Goal: Information Seeking & Learning: Find contact information

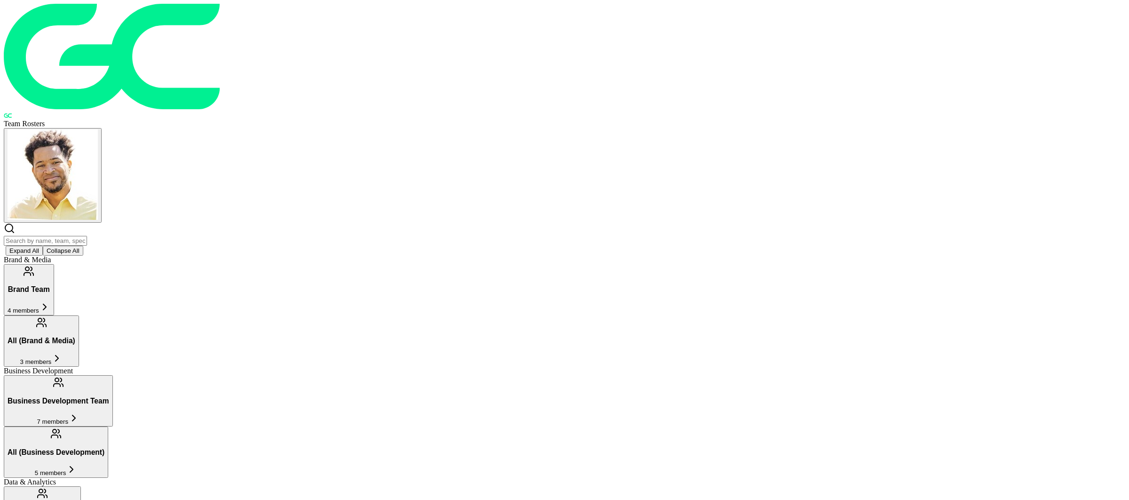
click at [66, 469] on span "5 members" at bounding box center [51, 472] width 32 height 7
click at [80, 412] on icon at bounding box center [73, 417] width 11 height 11
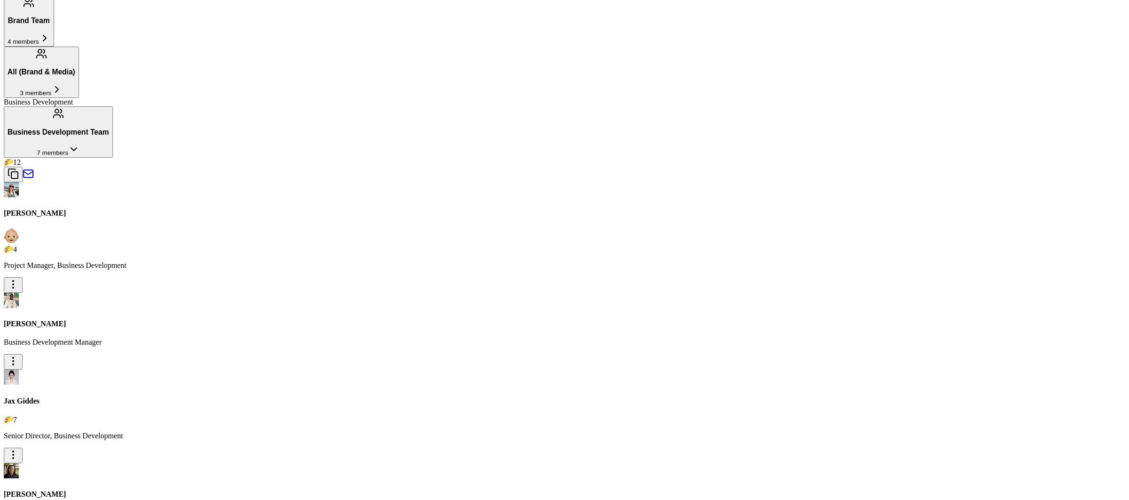
scroll to position [271, 0]
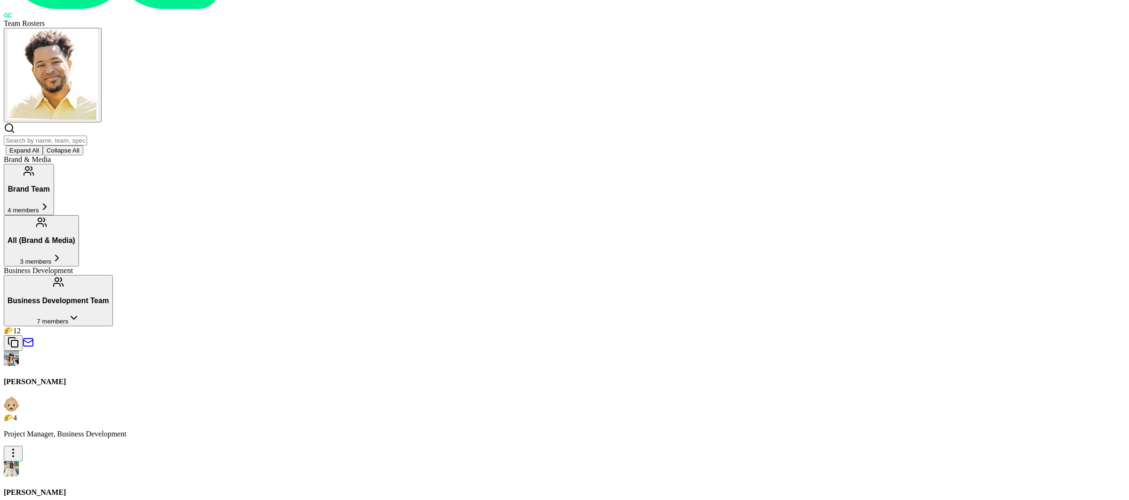
scroll to position [0, 0]
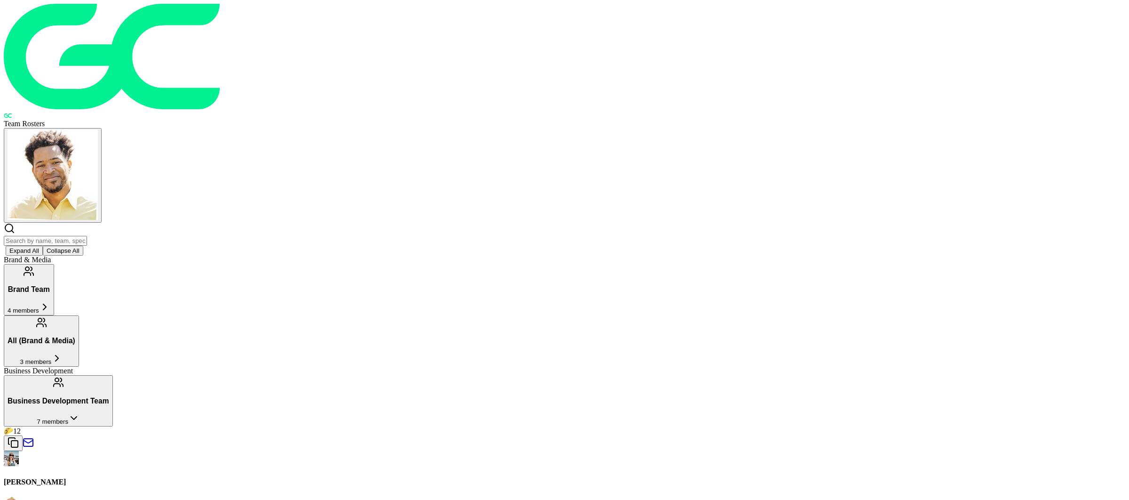
click at [385, 478] on h4 "[PERSON_NAME]" at bounding box center [565, 482] width 1122 height 8
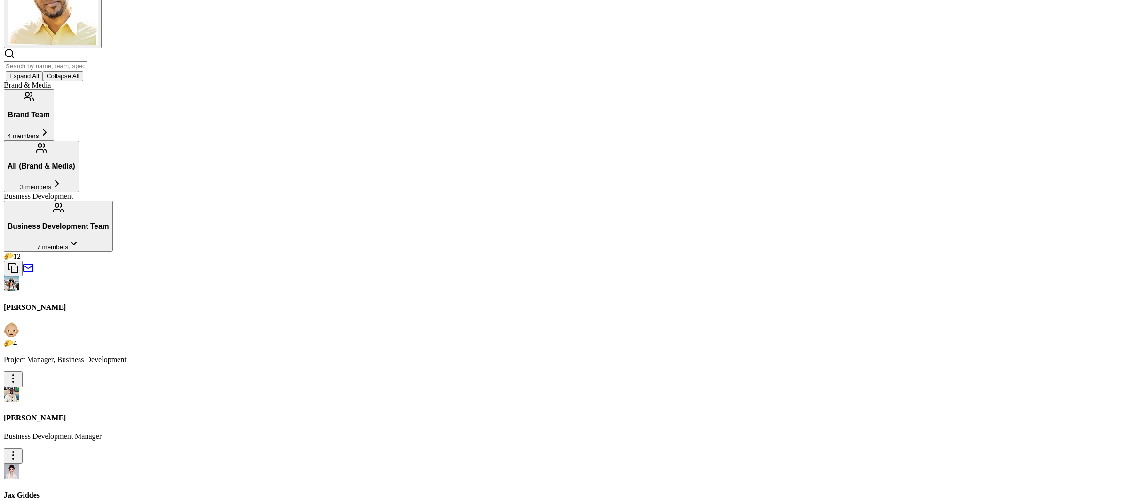
scroll to position [1, 0]
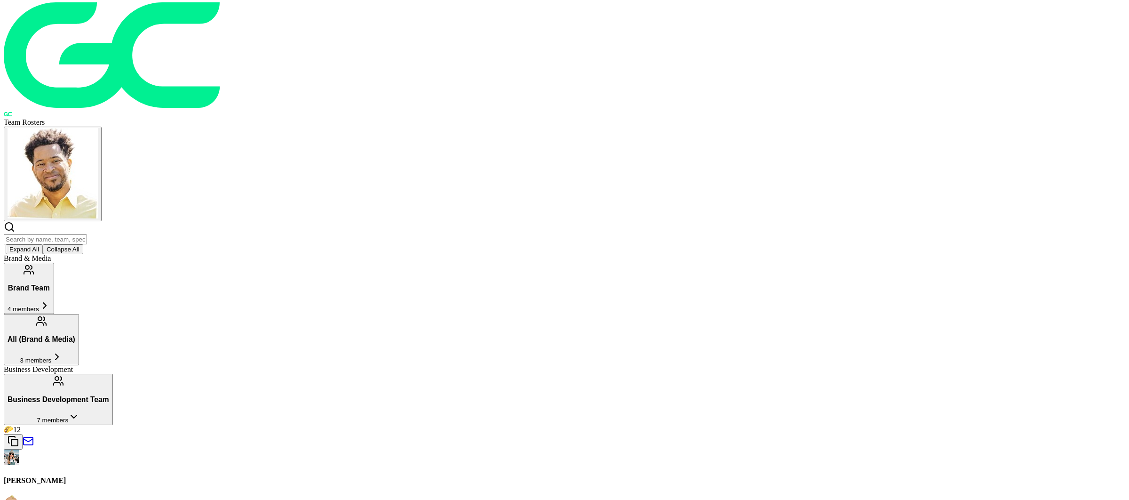
click at [87, 234] on input "text" at bounding box center [45, 239] width 83 height 10
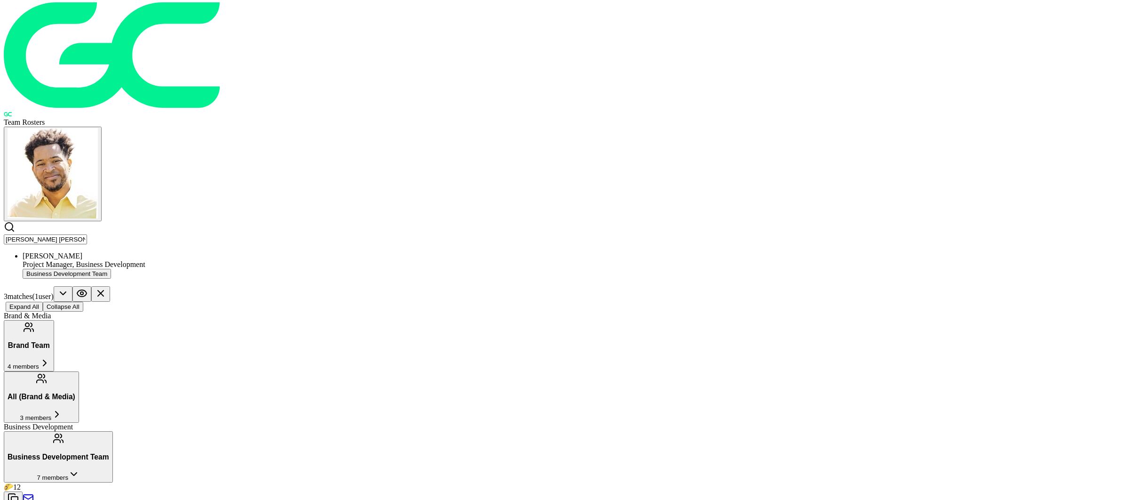
type input "[PERSON_NAME] [PERSON_NAME]"
click at [88, 287] on icon at bounding box center [81, 292] width 11 height 11
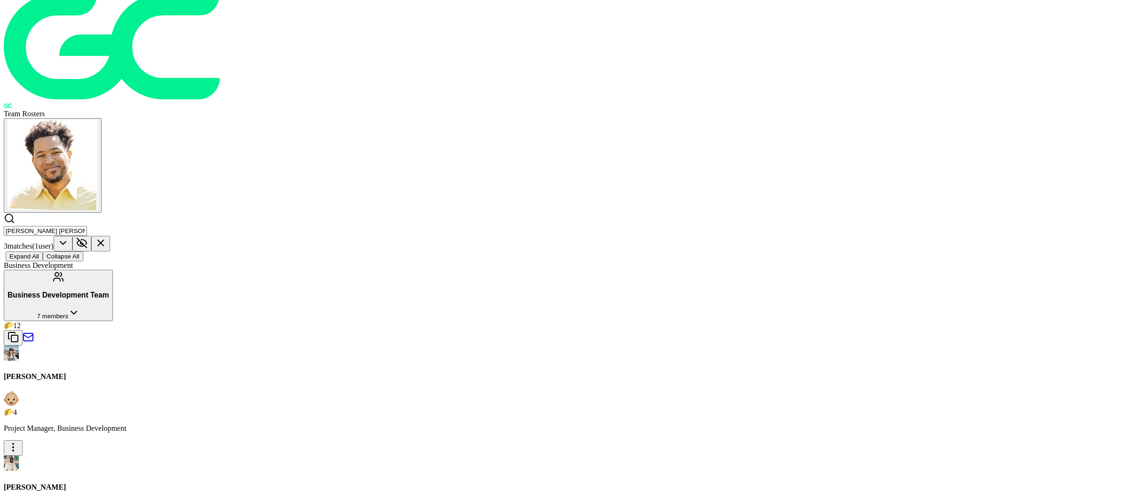
scroll to position [6, 0]
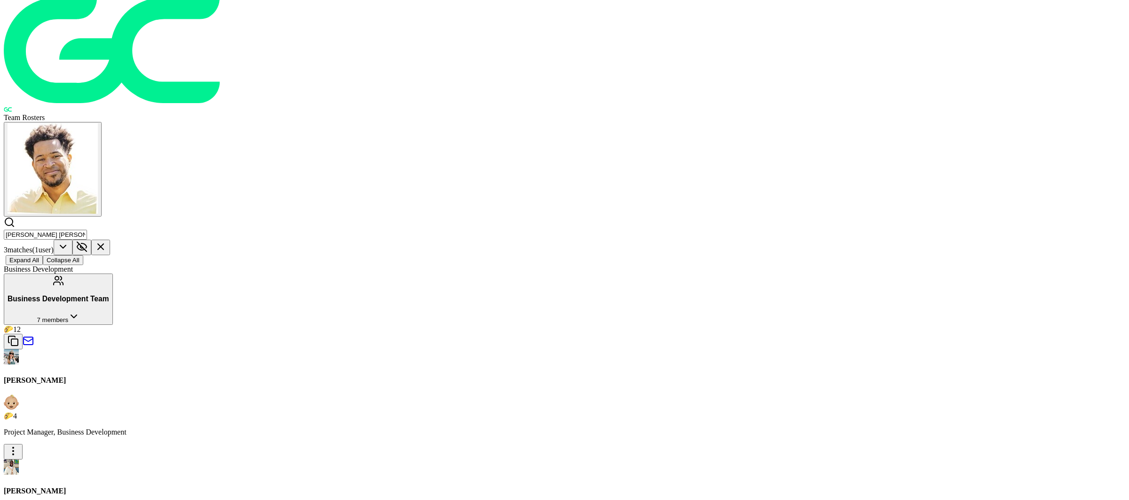
click at [431, 428] on p "Project Manager, Business Development" at bounding box center [565, 432] width 1122 height 8
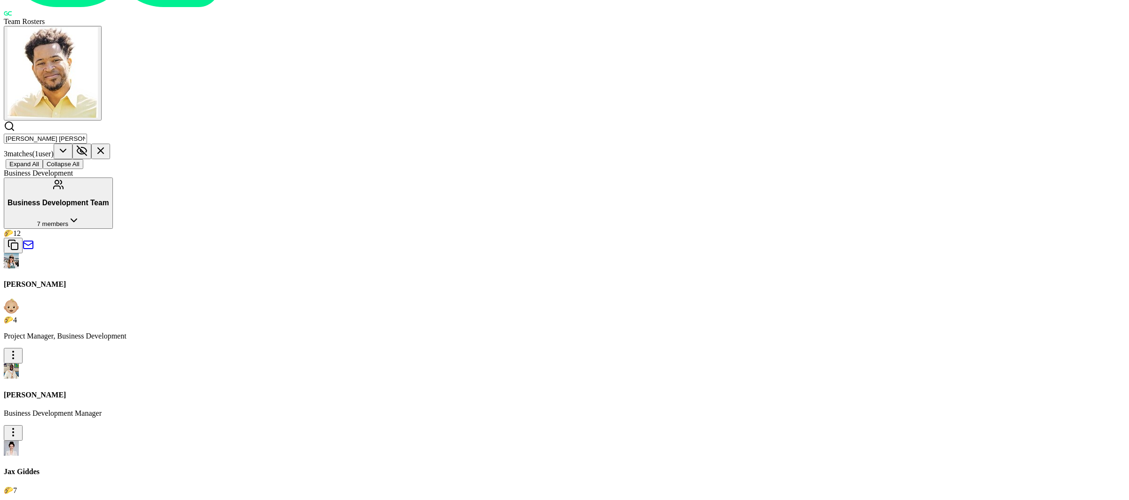
scroll to position [0, 0]
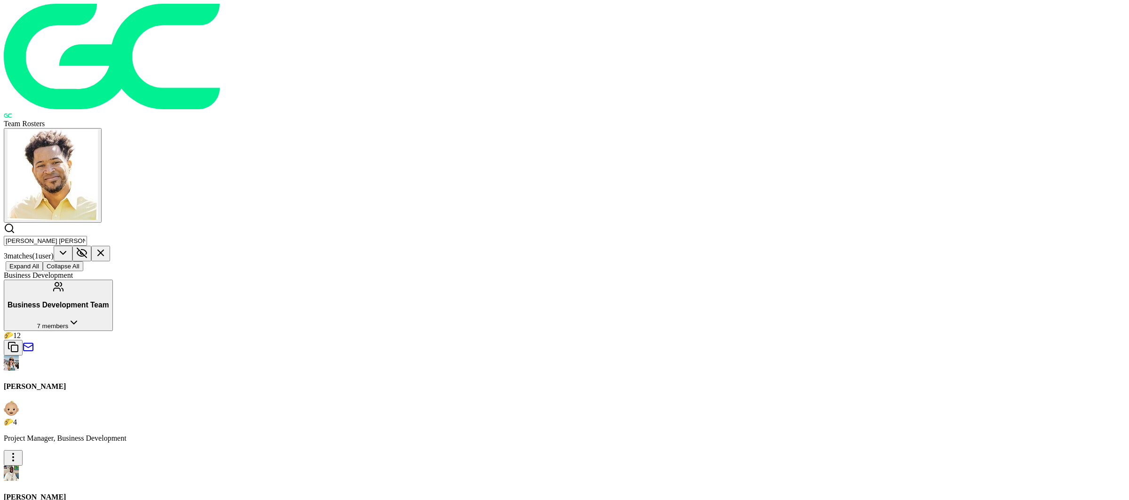
click at [88, 247] on icon at bounding box center [81, 252] width 11 height 11
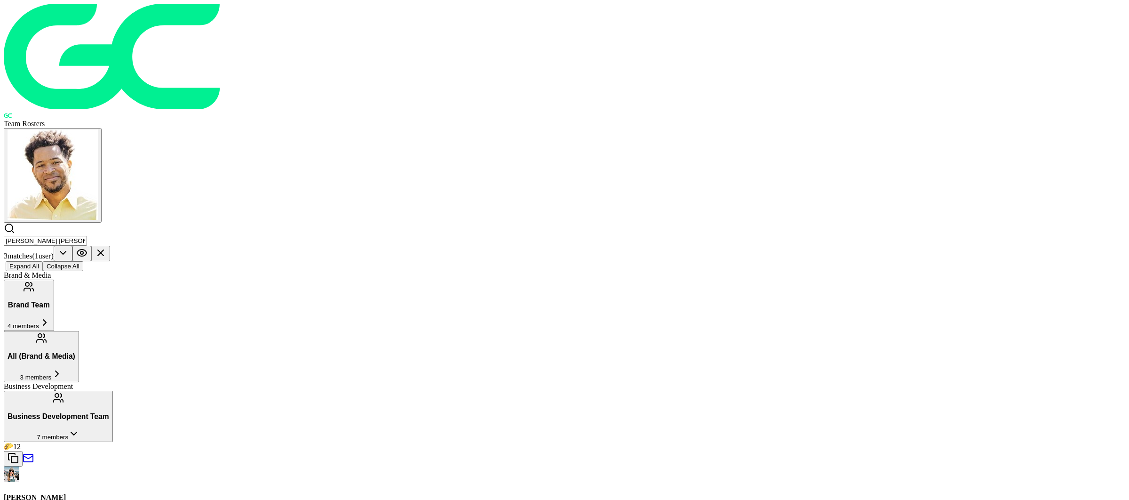
click at [80, 428] on icon at bounding box center [73, 433] width 11 height 11
click at [106, 247] on icon at bounding box center [100, 252] width 11 height 11
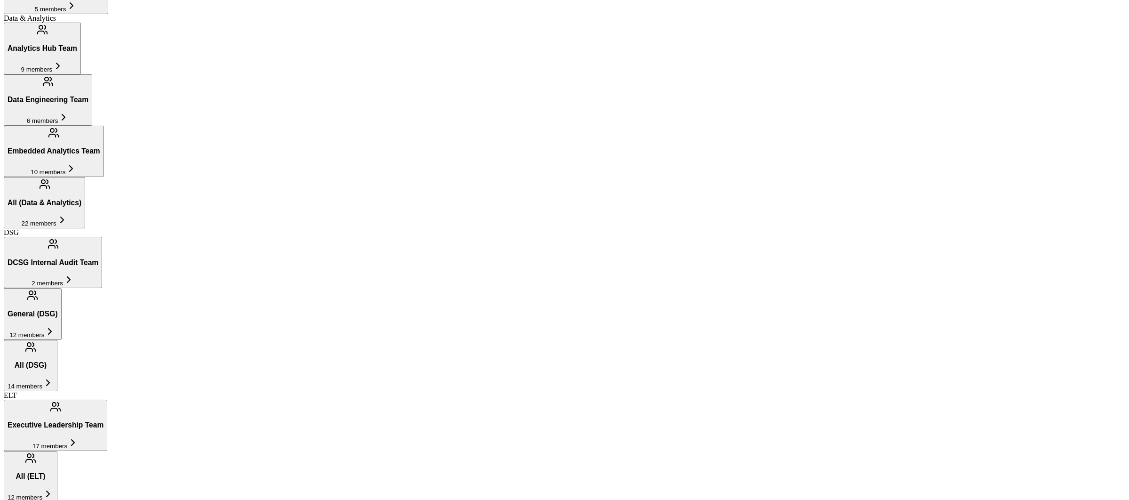
scroll to position [469, 0]
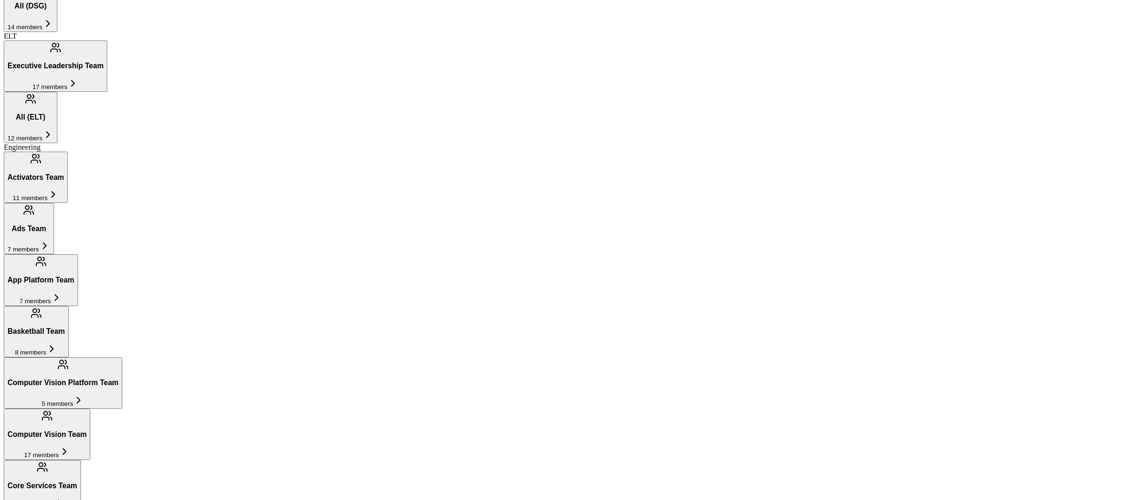
scroll to position [825, 0]
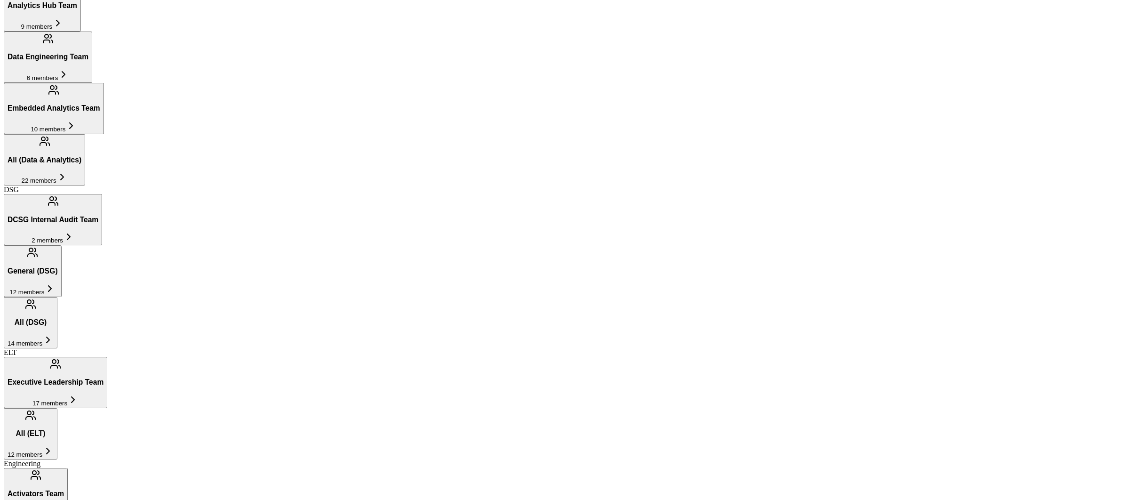
scroll to position [502, 0]
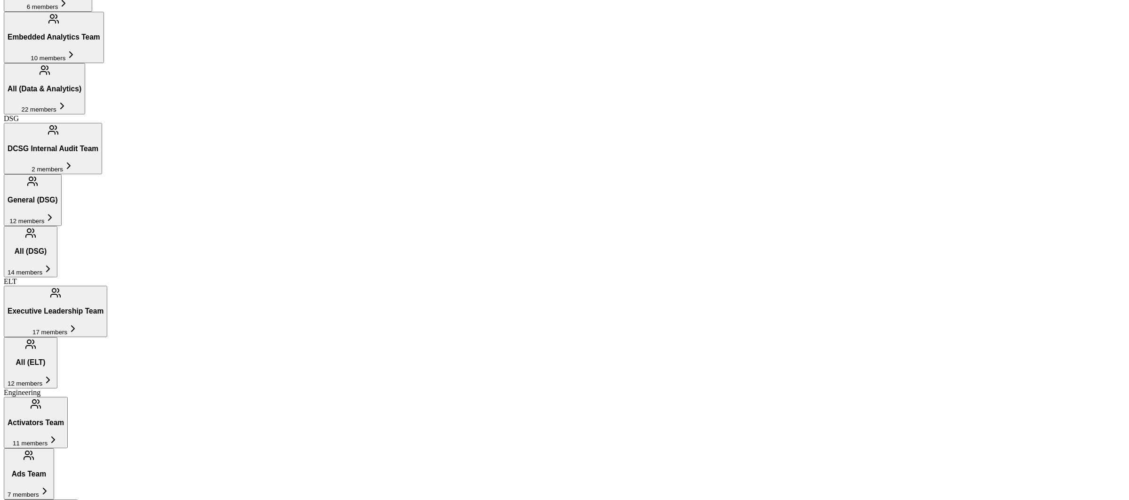
scroll to position [530, 0]
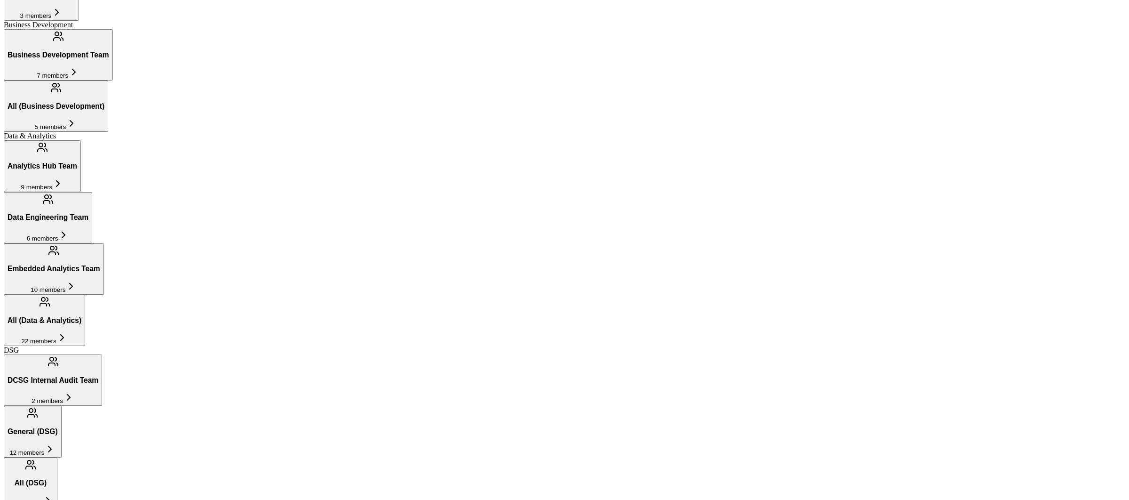
scroll to position [343, 0]
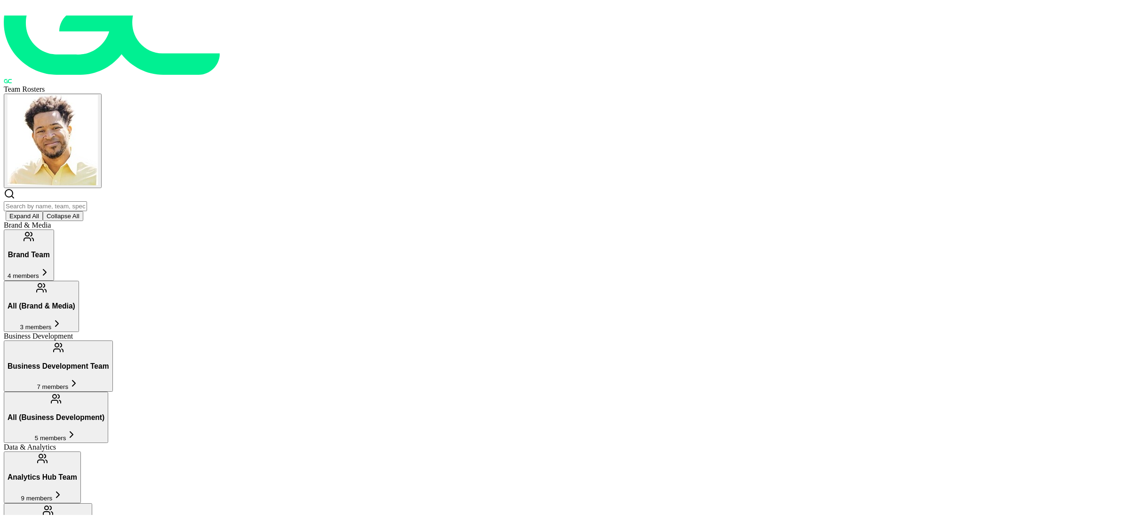
scroll to position [48, 0]
